Goal: Task Accomplishment & Management: Complete application form

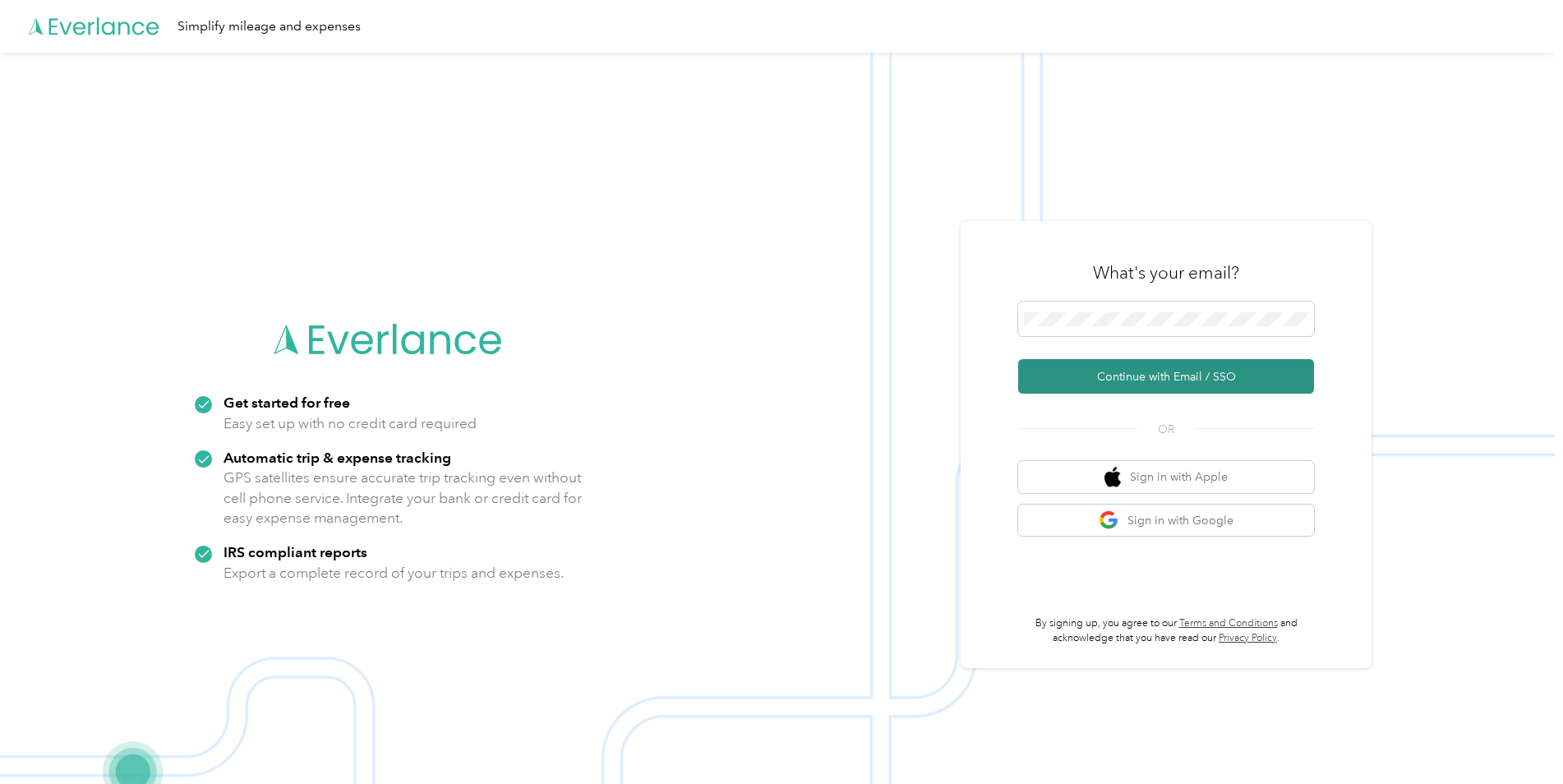
click at [1132, 385] on button "Continue with Email / SSO" at bounding box center [1166, 376] width 295 height 35
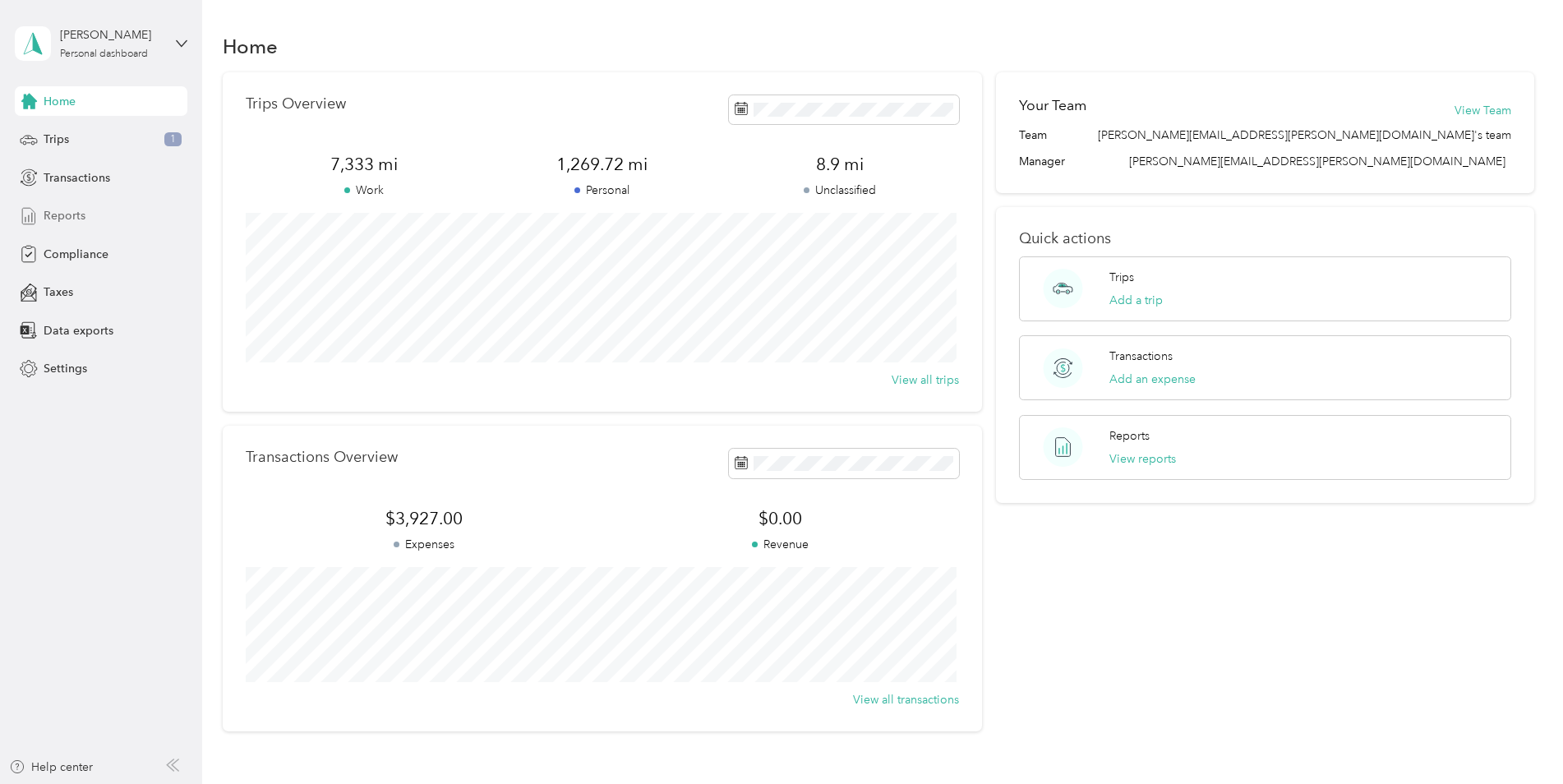
click at [77, 216] on span "Reports" at bounding box center [64, 215] width 42 height 17
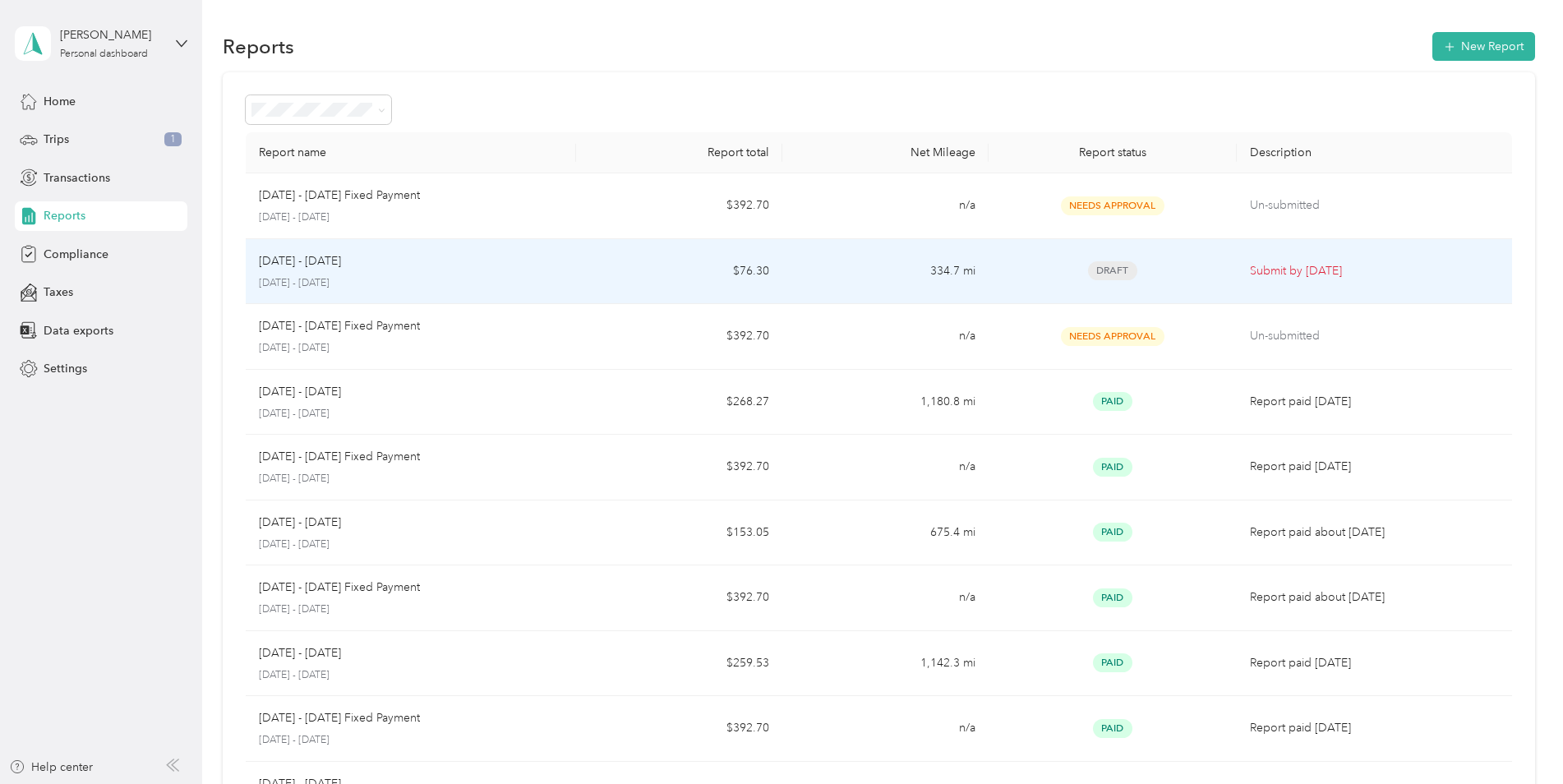
click at [1297, 267] on p "Submit by [DATE]" at bounding box center [1374, 270] width 249 height 18
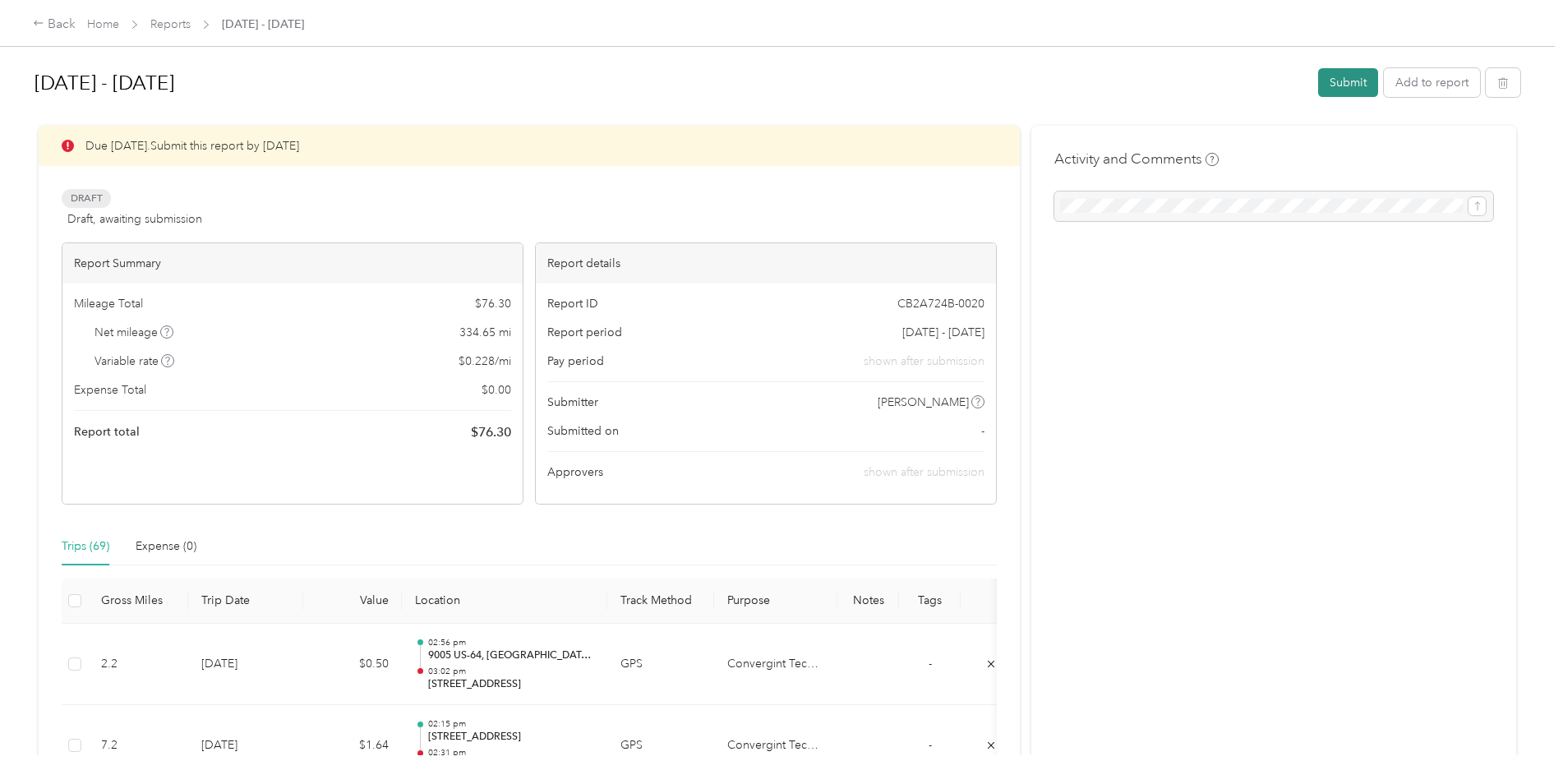
click at [1333, 76] on button "Submit" at bounding box center [1348, 83] width 60 height 29
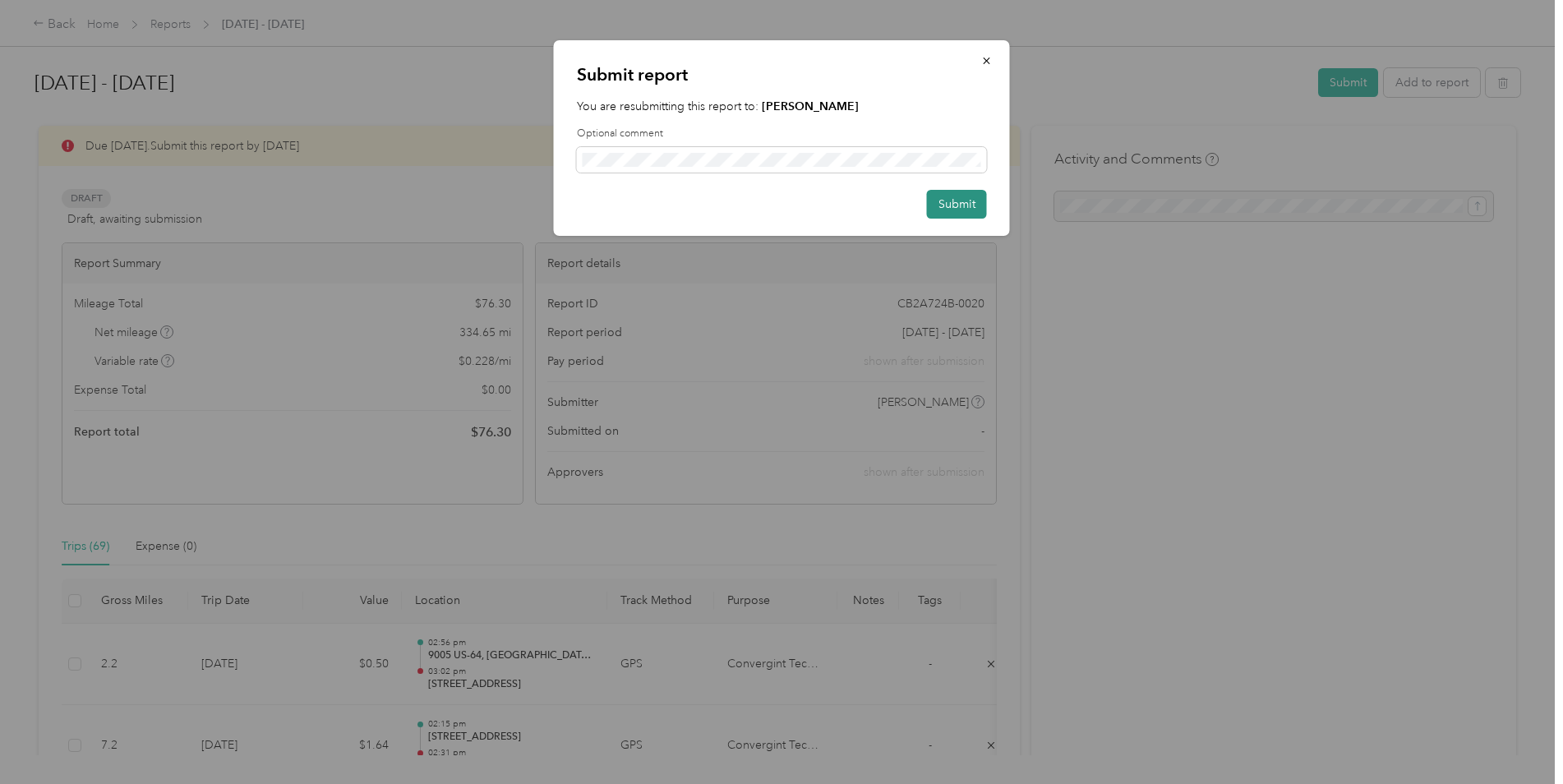
click at [944, 204] on button "Submit" at bounding box center [957, 204] width 60 height 29
